Goal: Find specific page/section: Find specific page/section

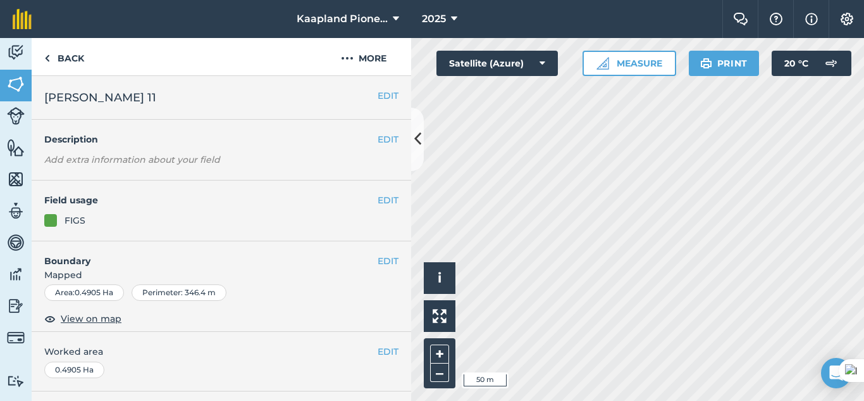
scroll to position [230, 0]
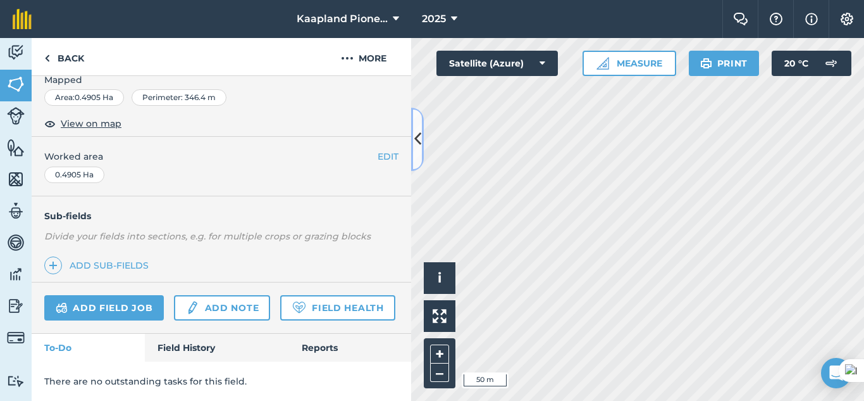
click at [421, 156] on button at bounding box center [417, 139] width 13 height 63
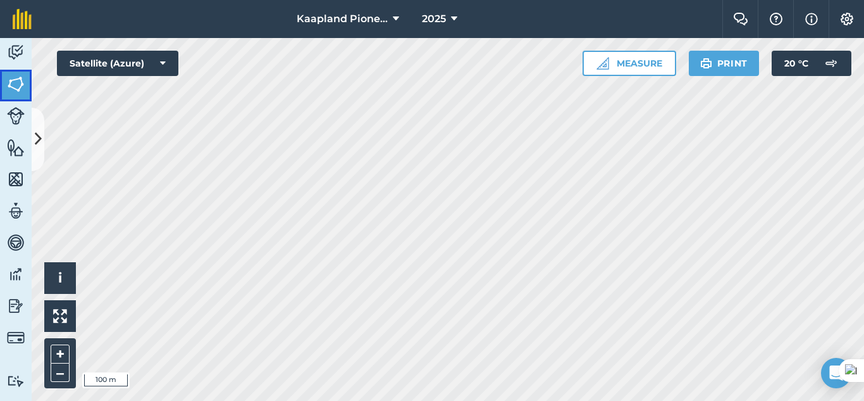
click at [18, 87] on img at bounding box center [16, 84] width 18 height 19
click at [38, 148] on icon at bounding box center [38, 139] width 7 height 22
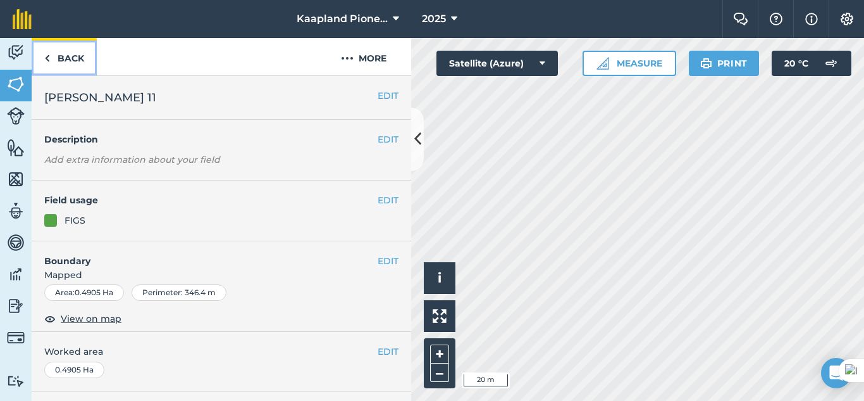
click at [48, 59] on img at bounding box center [47, 58] width 6 height 15
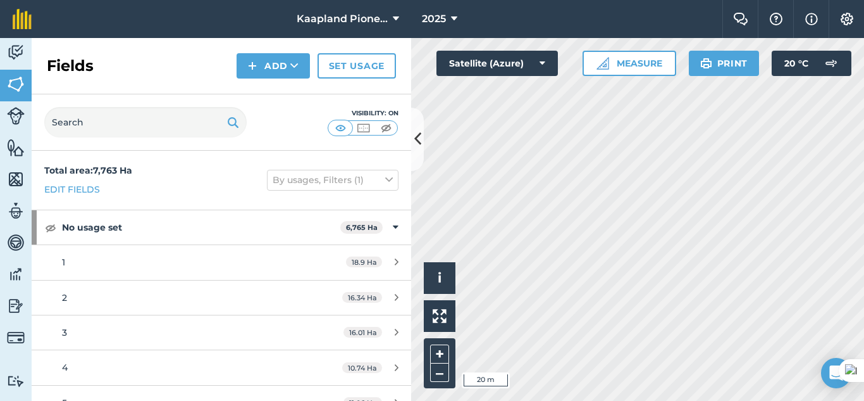
click at [48, 59] on h2 "Fields" at bounding box center [70, 66] width 47 height 20
click at [96, 119] on input "text" at bounding box center [145, 122] width 202 height 30
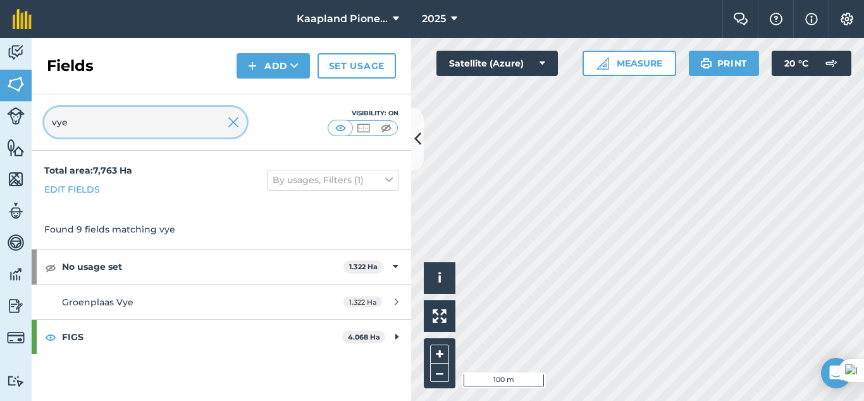
type input "vye"
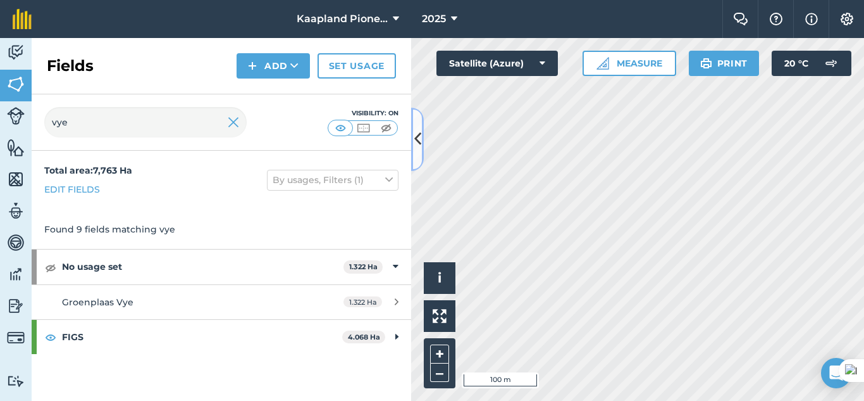
click at [421, 146] on button at bounding box center [417, 139] width 13 height 63
